Goal: Task Accomplishment & Management: Complete application form

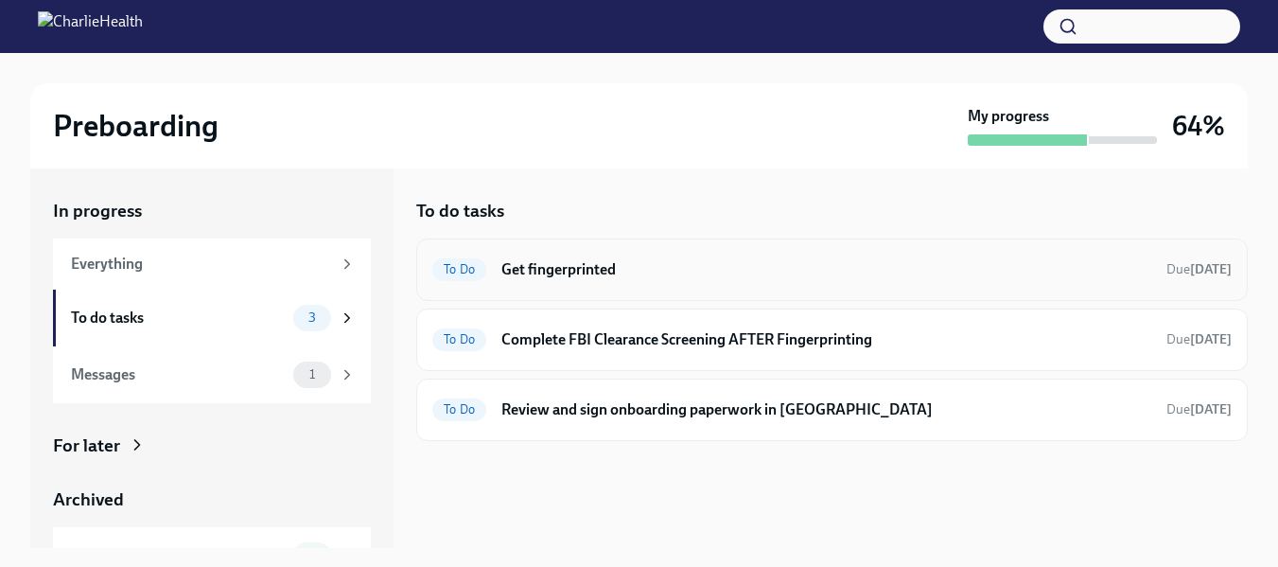
click at [534, 271] on h6 "Get fingerprinted" at bounding box center [826, 269] width 650 height 21
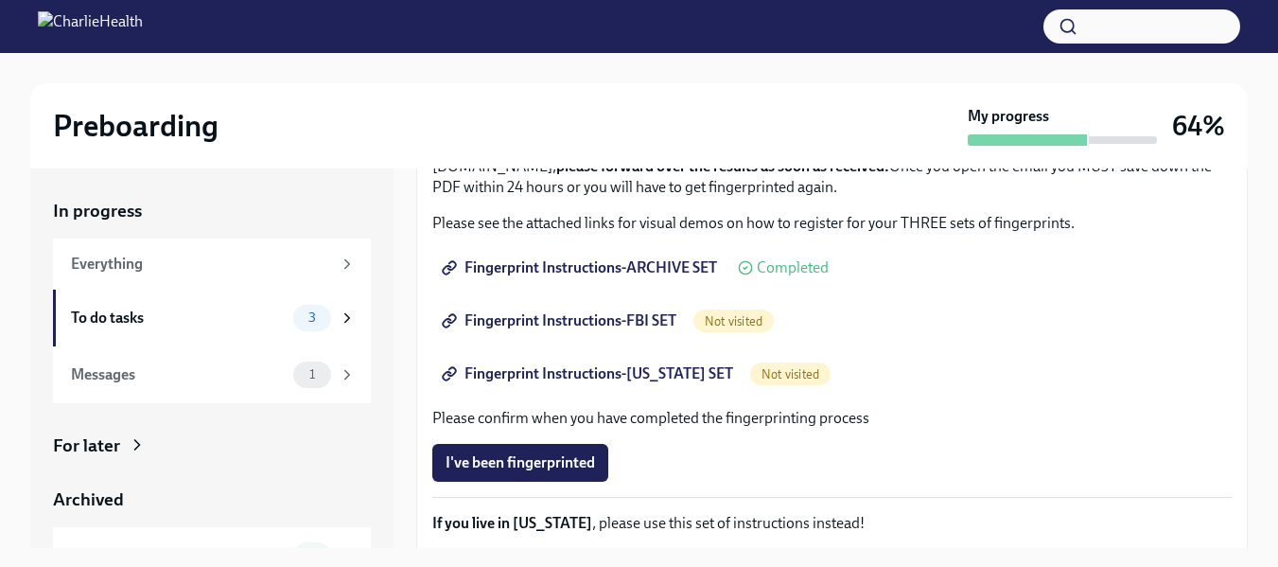
scroll to position [284, 0]
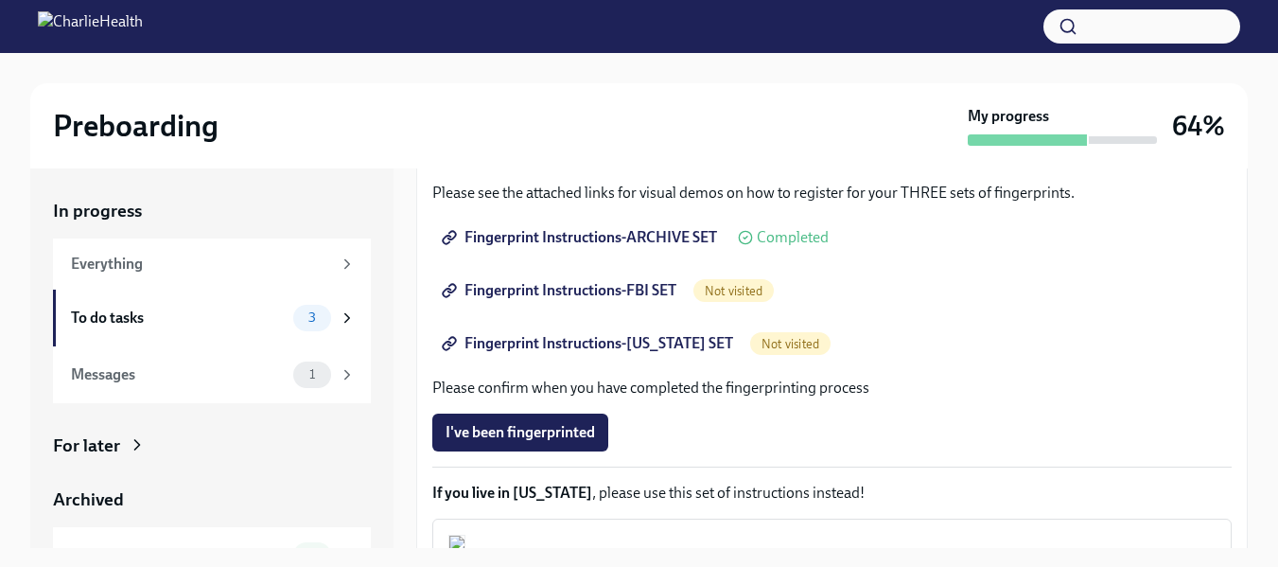
click at [595, 293] on span "Fingerprint Instructions-FBI SET" at bounding box center [561, 290] width 231 height 19
click at [673, 340] on span "Fingerprint Instructions-[US_STATE] SET" at bounding box center [590, 343] width 288 height 19
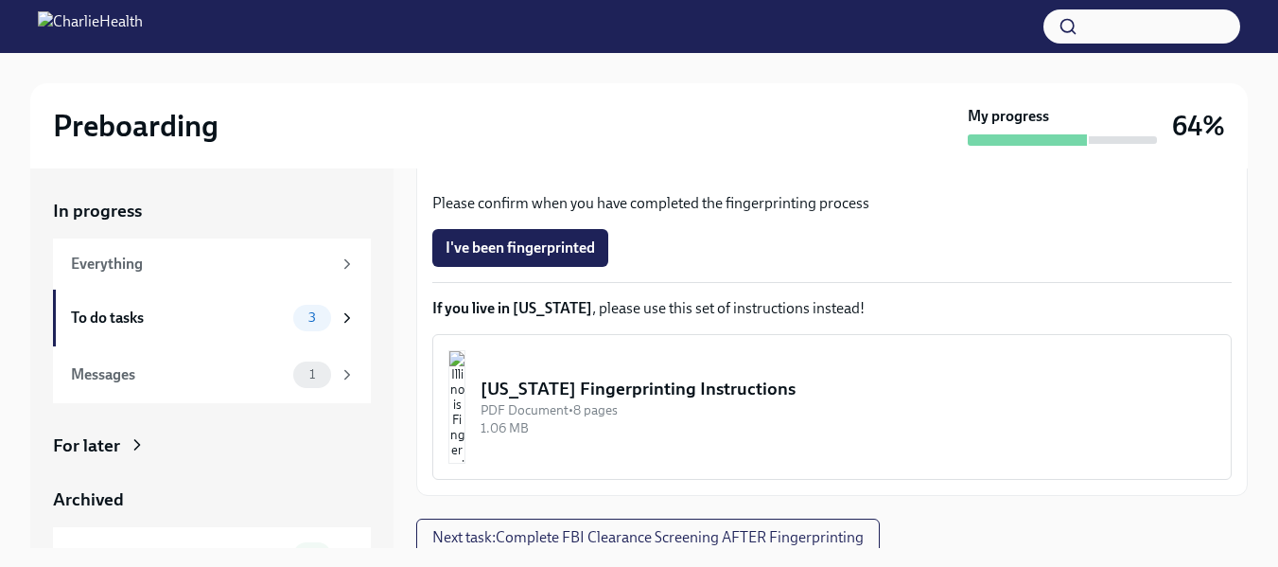
scroll to position [473, 0]
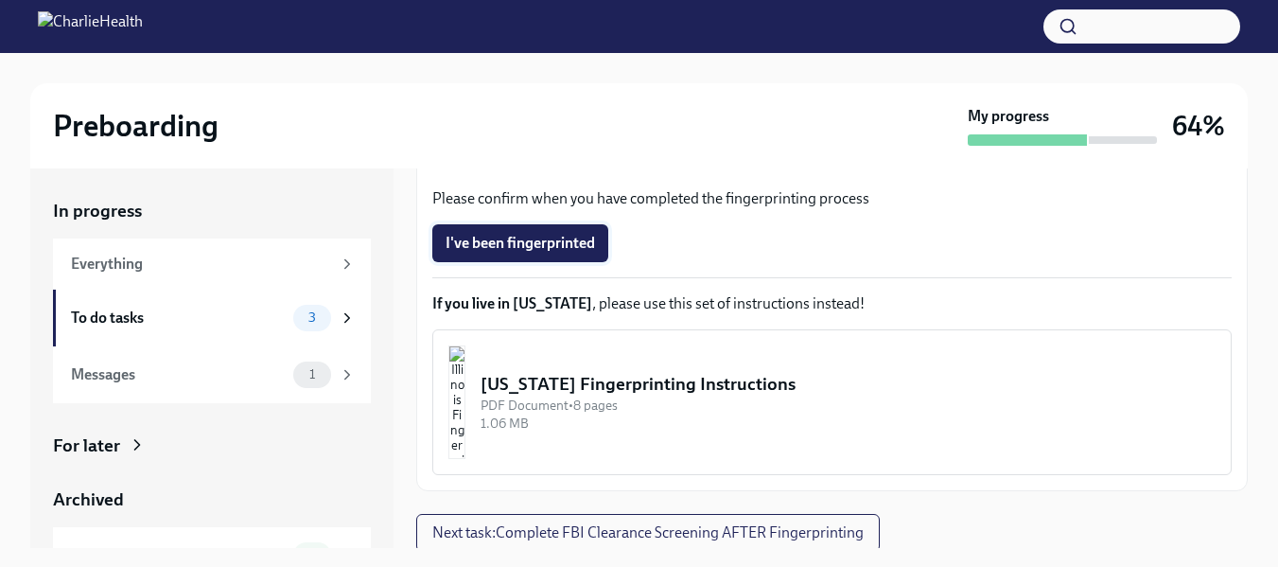
click at [508, 241] on span "I've been fingerprinted" at bounding box center [520, 243] width 149 height 19
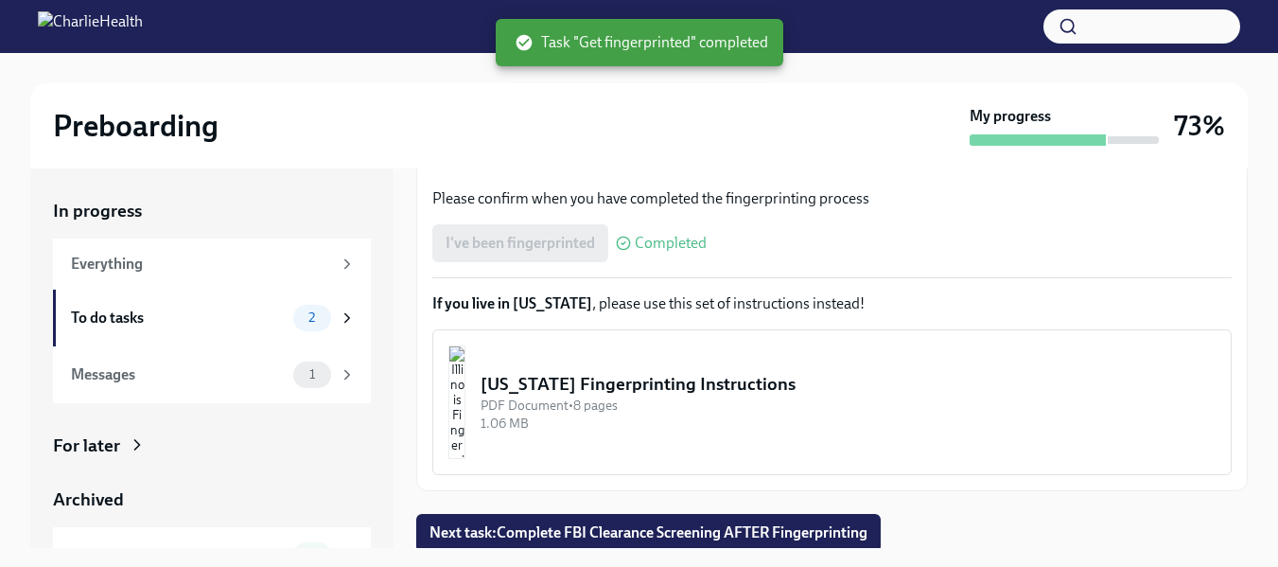
scroll to position [477, 0]
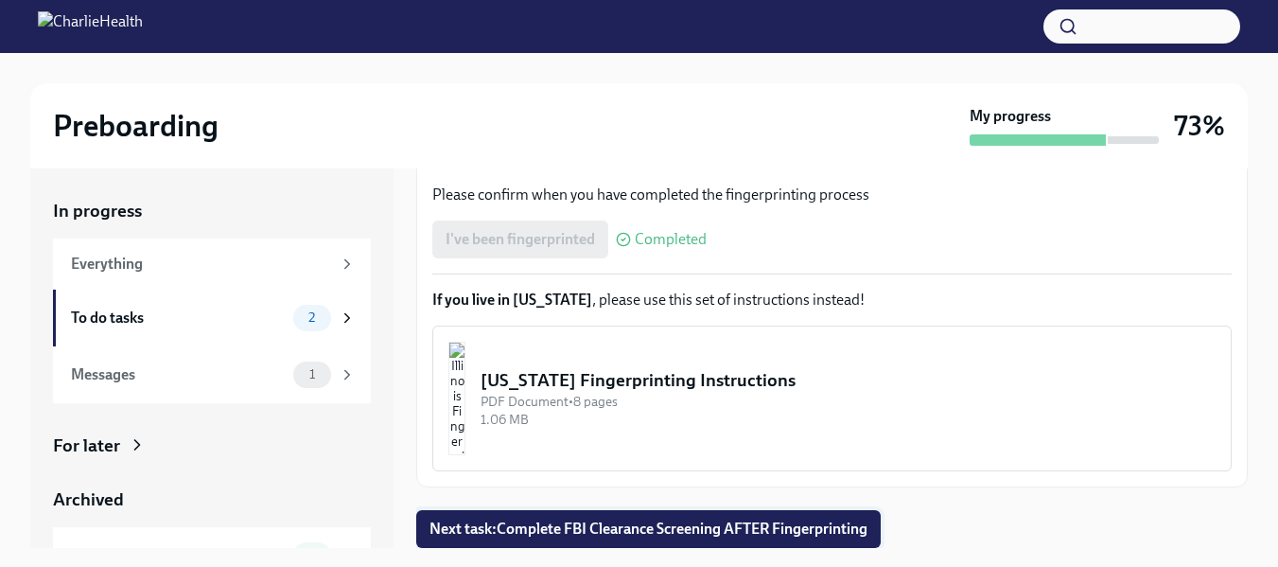
click at [635, 531] on span "Next task : Complete FBI Clearance Screening AFTER Fingerprinting" at bounding box center [648, 528] width 438 height 19
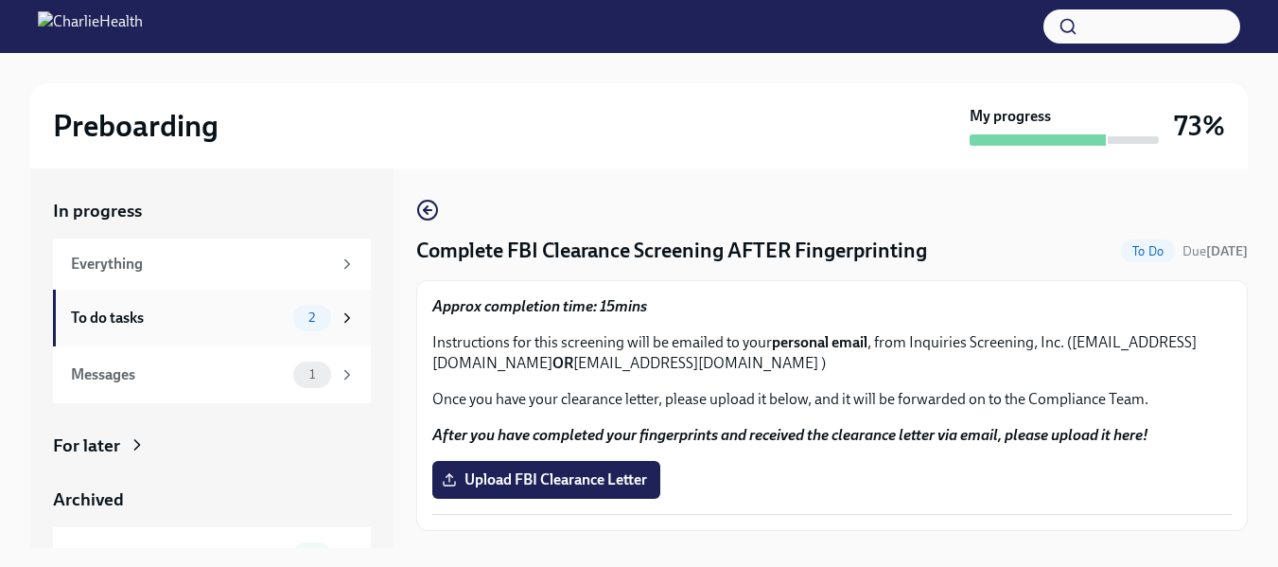
click at [165, 320] on div "To do tasks" at bounding box center [178, 317] width 215 height 21
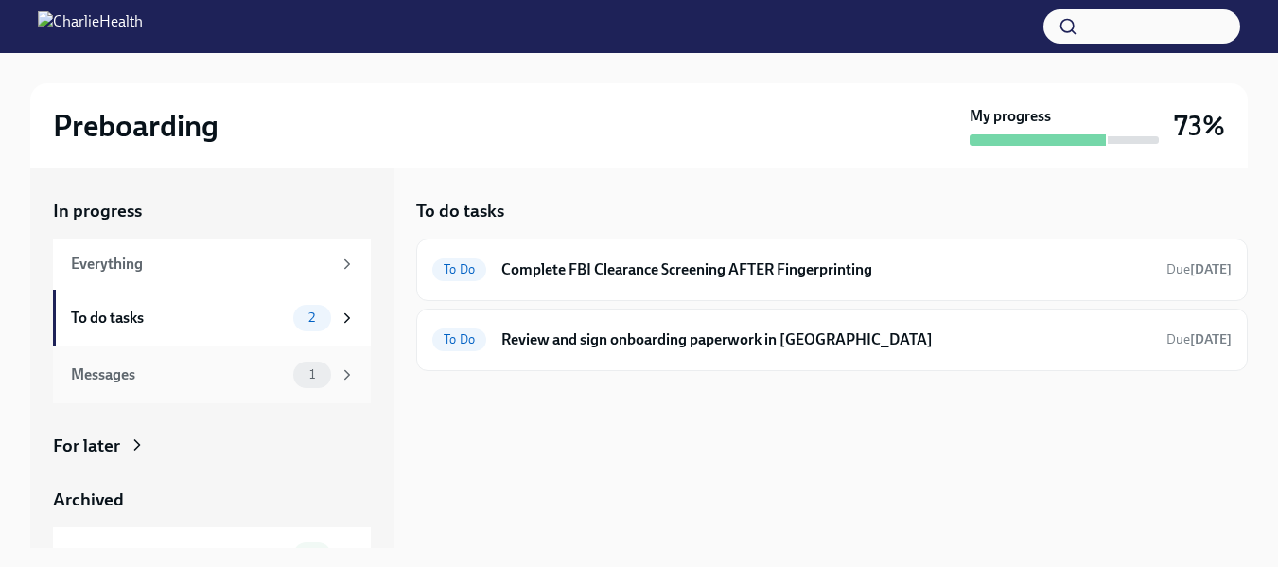
click at [151, 375] on div "Messages" at bounding box center [178, 374] width 215 height 21
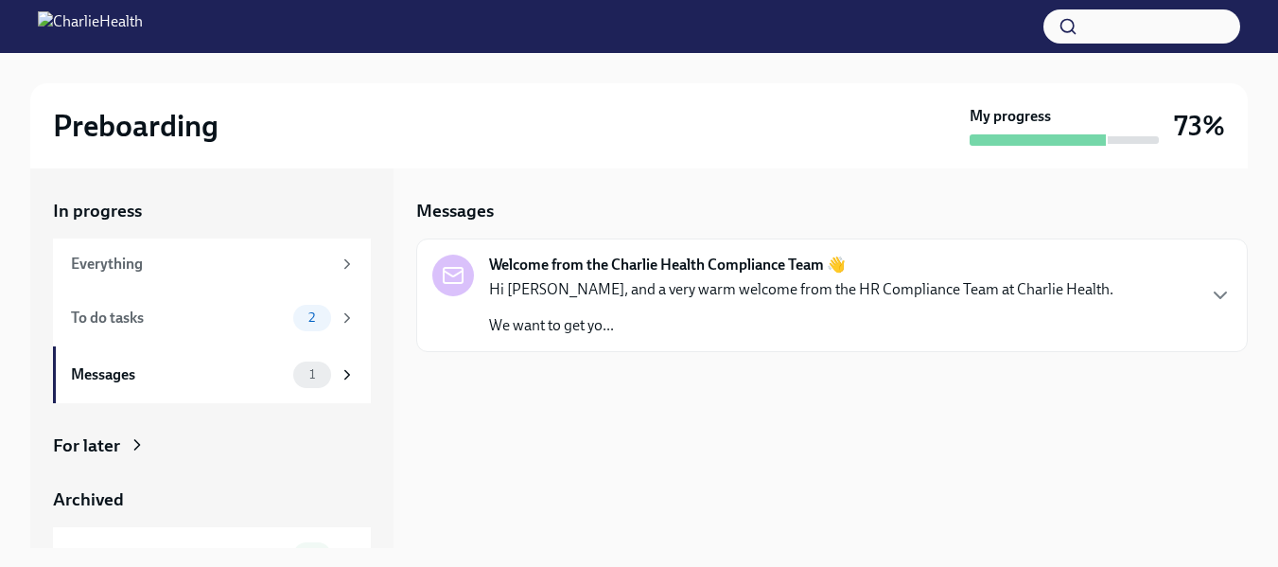
click at [622, 318] on p "We want to get yo..." at bounding box center [801, 325] width 624 height 21
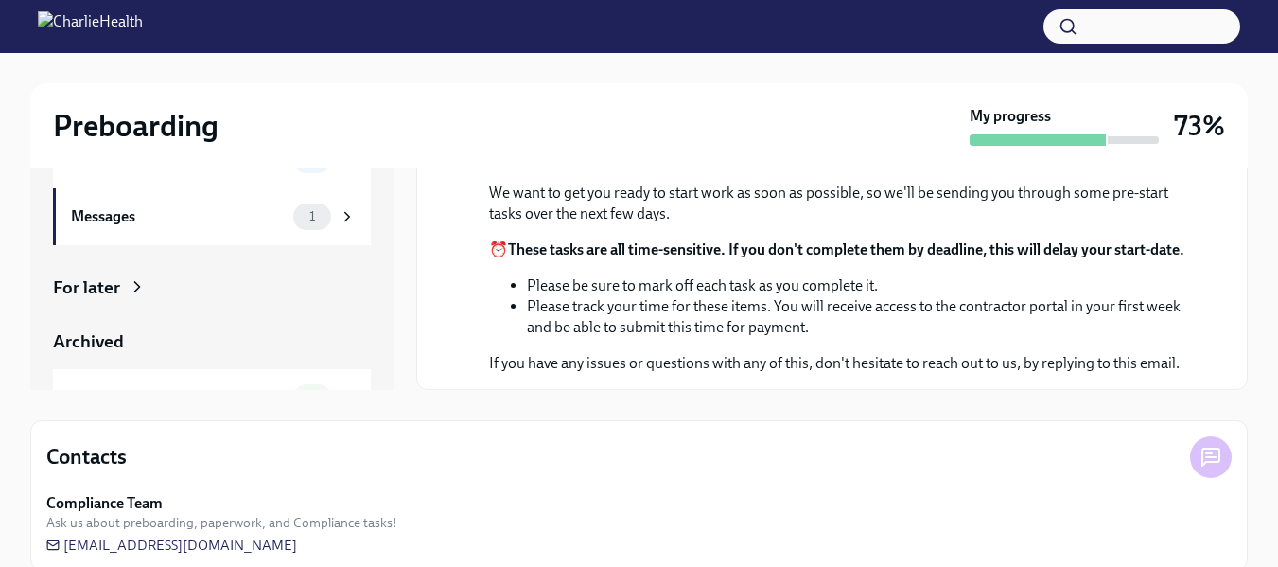
scroll to position [184, 0]
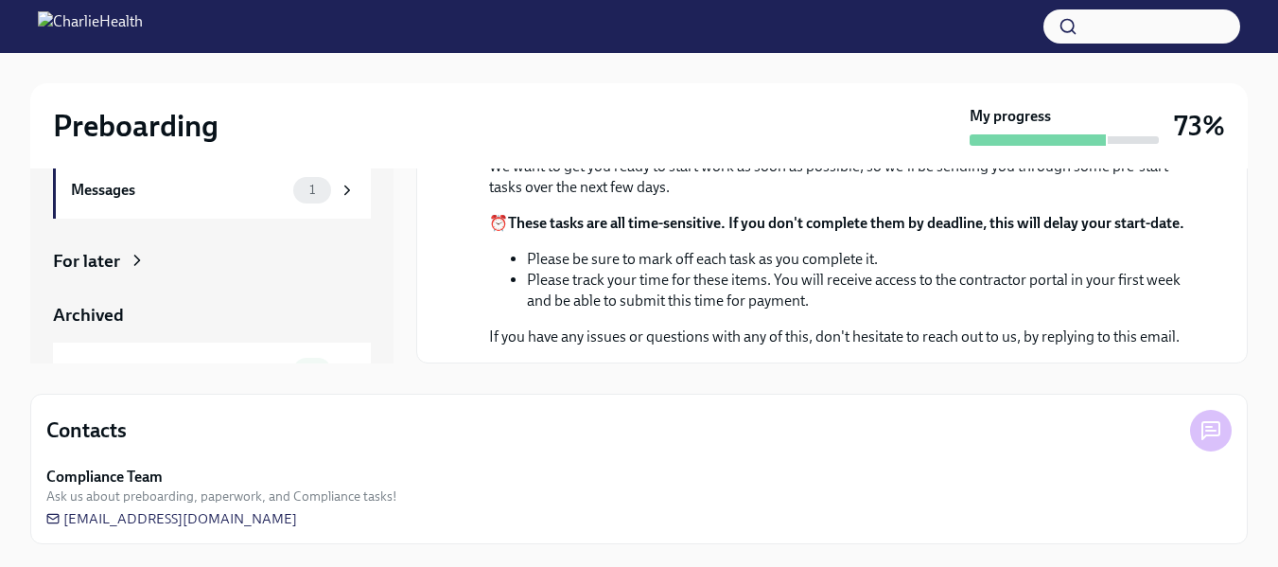
click at [88, 257] on div "For later" at bounding box center [86, 261] width 67 height 25
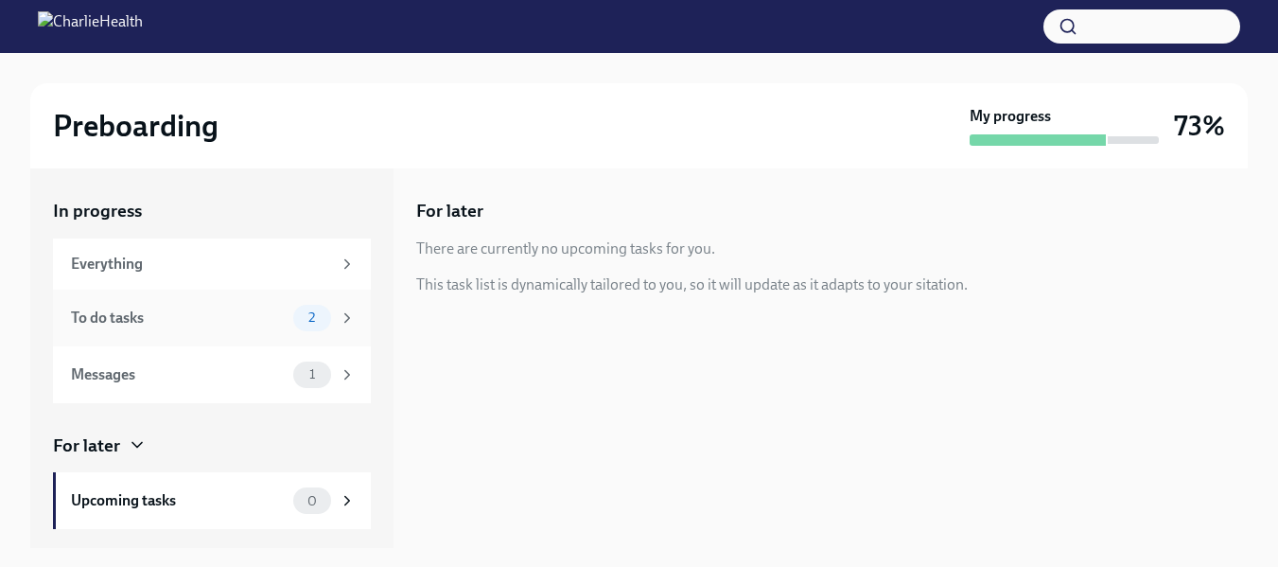
click at [207, 315] on div "To do tasks" at bounding box center [178, 317] width 215 height 21
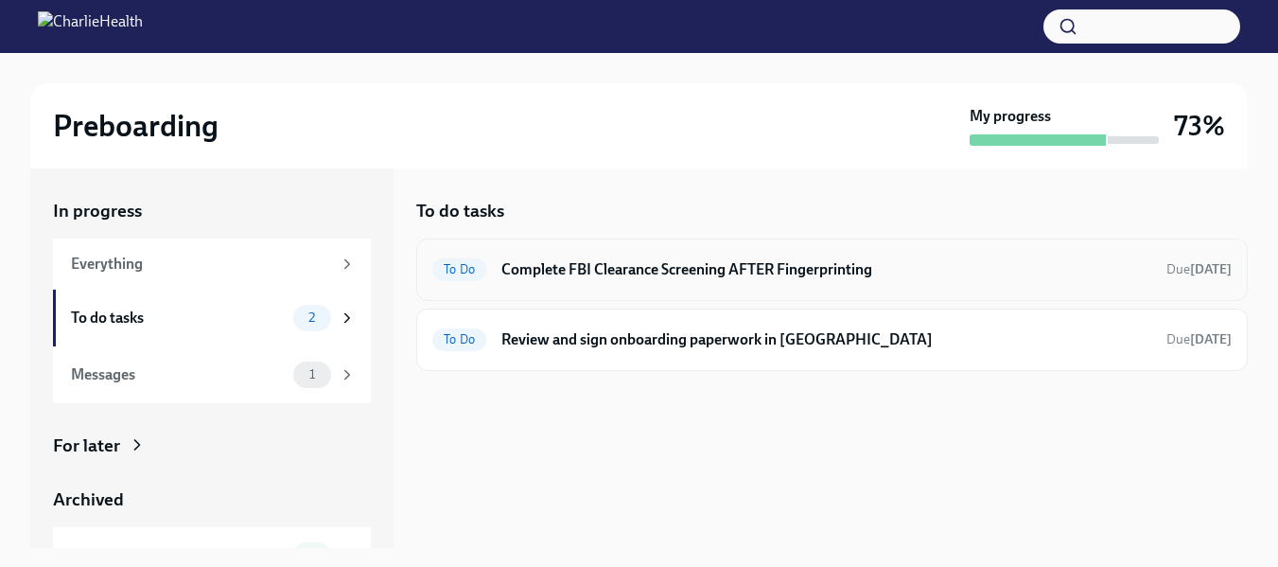
click at [727, 271] on h6 "Complete FBI Clearance Screening AFTER Fingerprinting" at bounding box center [826, 269] width 650 height 21
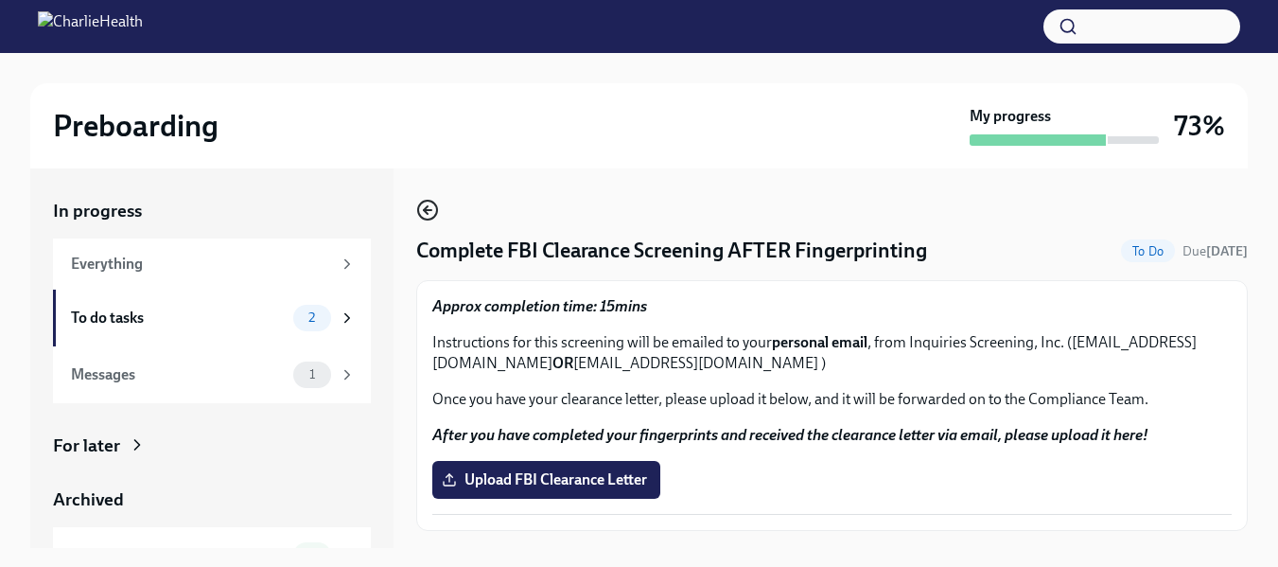
click at [429, 205] on icon "button" at bounding box center [427, 210] width 23 height 23
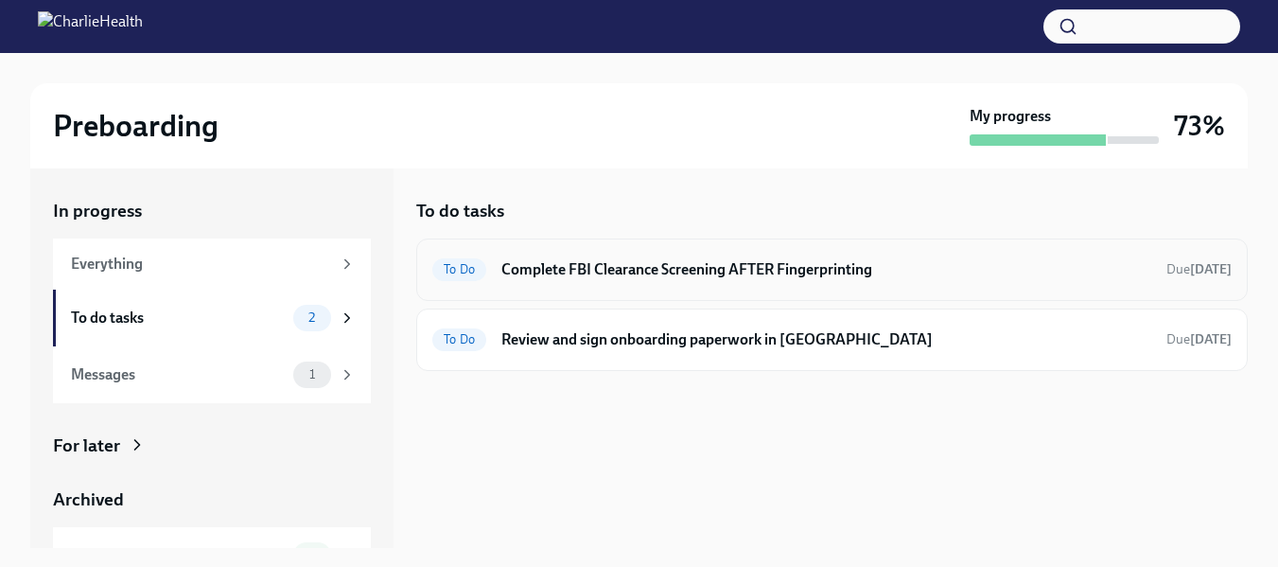
click at [643, 265] on h6 "Complete FBI Clearance Screening AFTER Fingerprinting" at bounding box center [826, 269] width 650 height 21
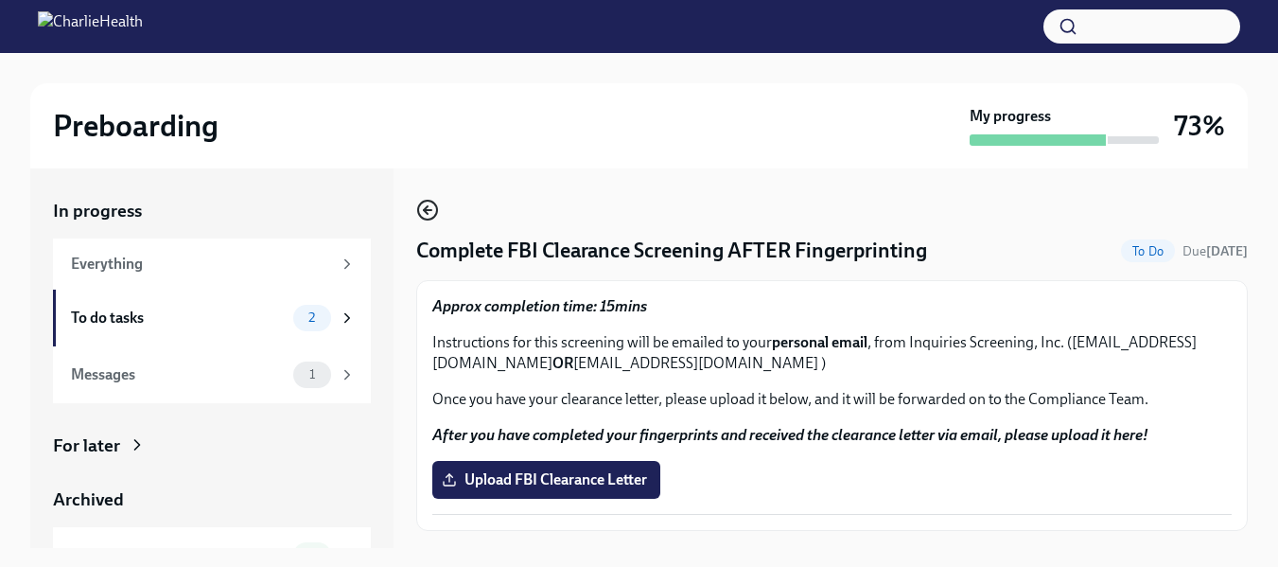
click at [419, 210] on circle "button" at bounding box center [427, 210] width 19 height 19
